Goal: Check status: Check status

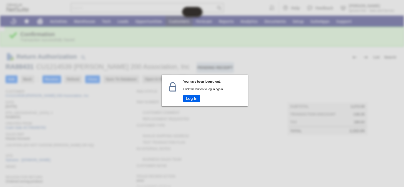
click at [191, 98] on button "Log In" at bounding box center [191, 98] width 17 height 7
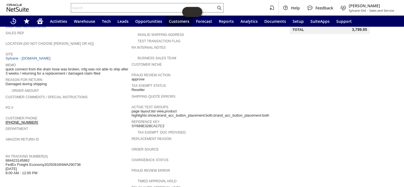
scroll to position [49, 0]
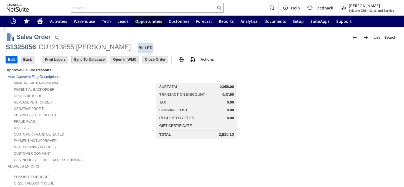
scroll to position [316, 0]
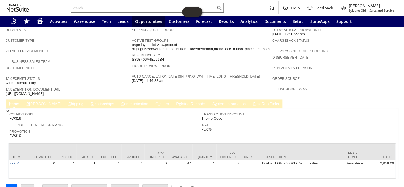
click at [120, 101] on link "C ommunication" at bounding box center [135, 103] width 30 height 5
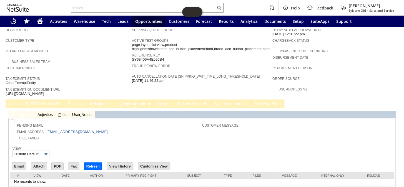
scroll to position [0, 0]
click at [119, 101] on link "C ommunication" at bounding box center [135, 103] width 32 height 5
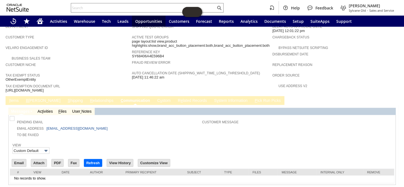
scroll to position [322, 0]
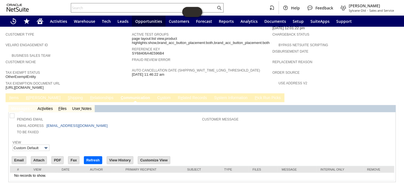
click at [16, 95] on link "I tems" at bounding box center [14, 97] width 12 height 5
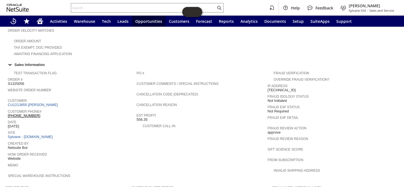
scroll to position [139, 0]
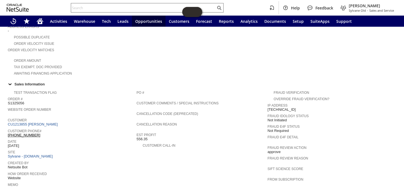
click at [117, 7] on input "text" at bounding box center [143, 7] width 145 height 7
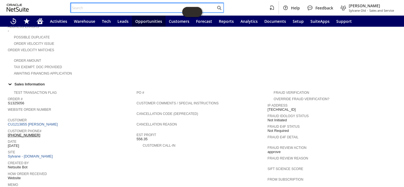
paste input "S1348323"
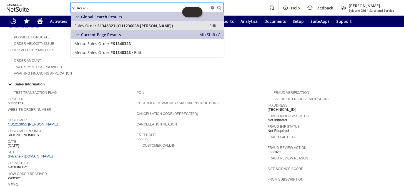
type input "S1348323"
click at [106, 22] on link "Sales Order: S1348323 (CU1236038 Dan Madsen) Edit" at bounding box center [147, 25] width 153 height 9
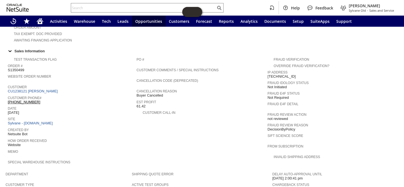
scroll to position [173, 0]
click at [38, 89] on link "CU1238121 Michael Vucko" at bounding box center [33, 91] width 51 height 4
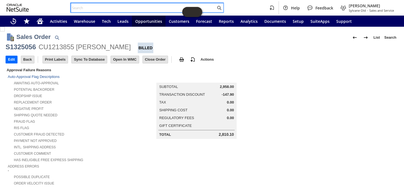
click at [104, 6] on input "text" at bounding box center [143, 7] width 145 height 7
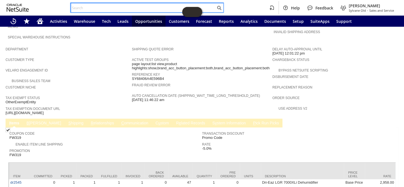
scroll to position [316, 0]
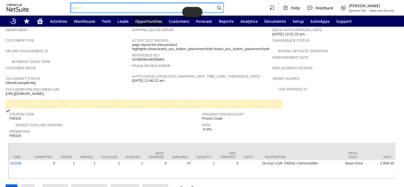
click at [101, 6] on input "text" at bounding box center [143, 7] width 145 height 7
paste input "S1346845"
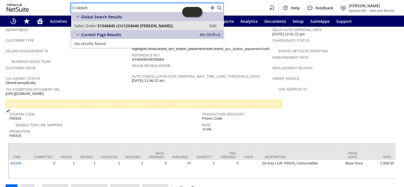
type input "S1346845"
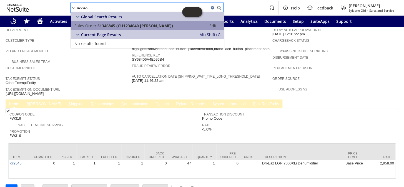
click at [123, 23] on span "S1346845 (CU1234640 Mark Deno)" at bounding box center [135, 25] width 76 height 5
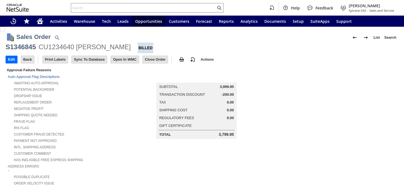
scroll to position [316, 0]
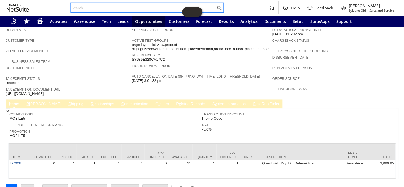
click at [94, 6] on input "text" at bounding box center [143, 7] width 145 height 7
paste input "Sent by Gary LlanasasRA10122"
type input "Sent by Gary LlanasasRA10122"
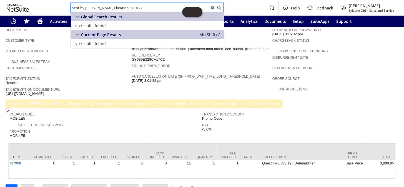
drag, startPoint x: 46, startPoint y: -9, endPoint x: 8, endPoint y: -15, distance: 38.5
click at [8, 0] on html "Sent by Gary LlanasasRA10122 Help Feedback Coby Miller Sylvane Old - Sales and …" at bounding box center [202, 93] width 404 height 187
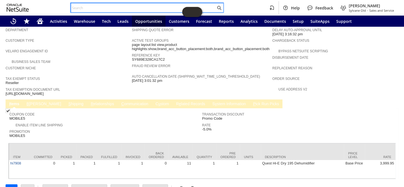
click at [94, 8] on input "text" at bounding box center [143, 7] width 145 height 7
paste input "RA10122"
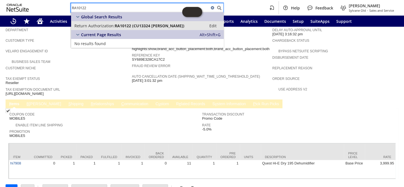
type input "RA10122"
click at [111, 28] on link "Return Authorization: RA10122 (CU13324 Joseph Maya) Edit" at bounding box center [147, 25] width 153 height 9
